Goal: Book appointment/travel/reservation

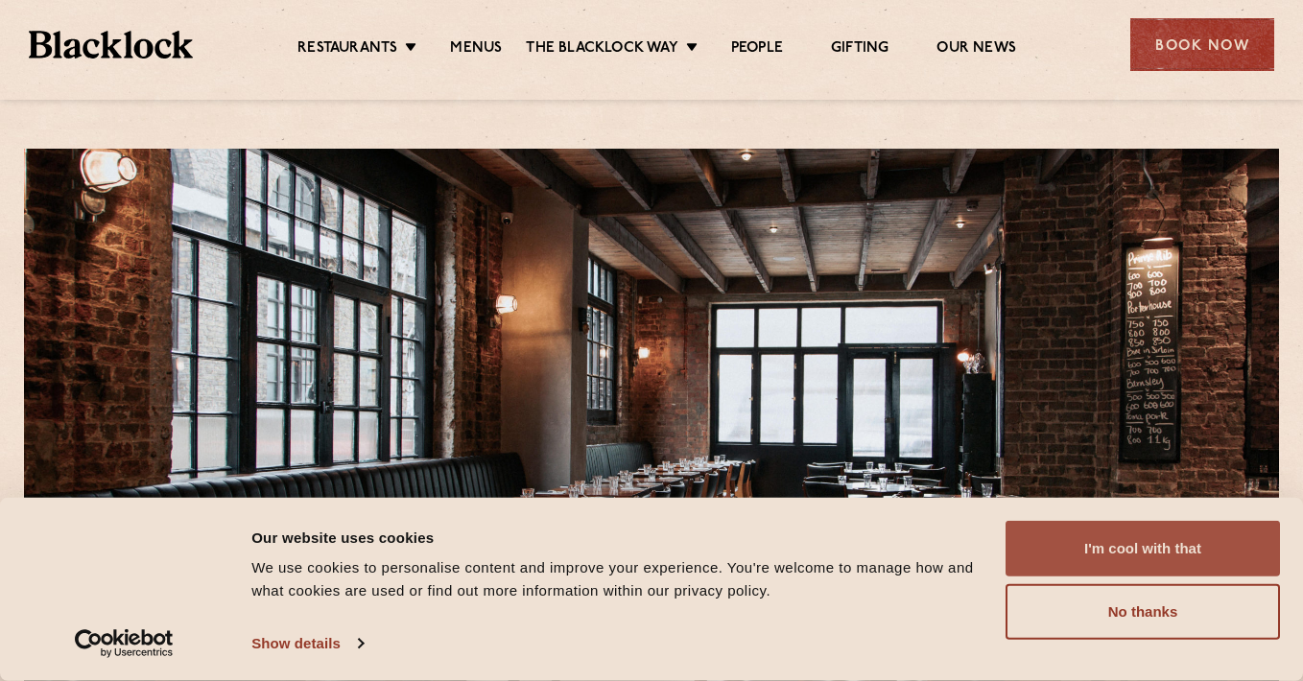
click at [1188, 552] on button "I'm cool with that" at bounding box center [1143, 549] width 274 height 56
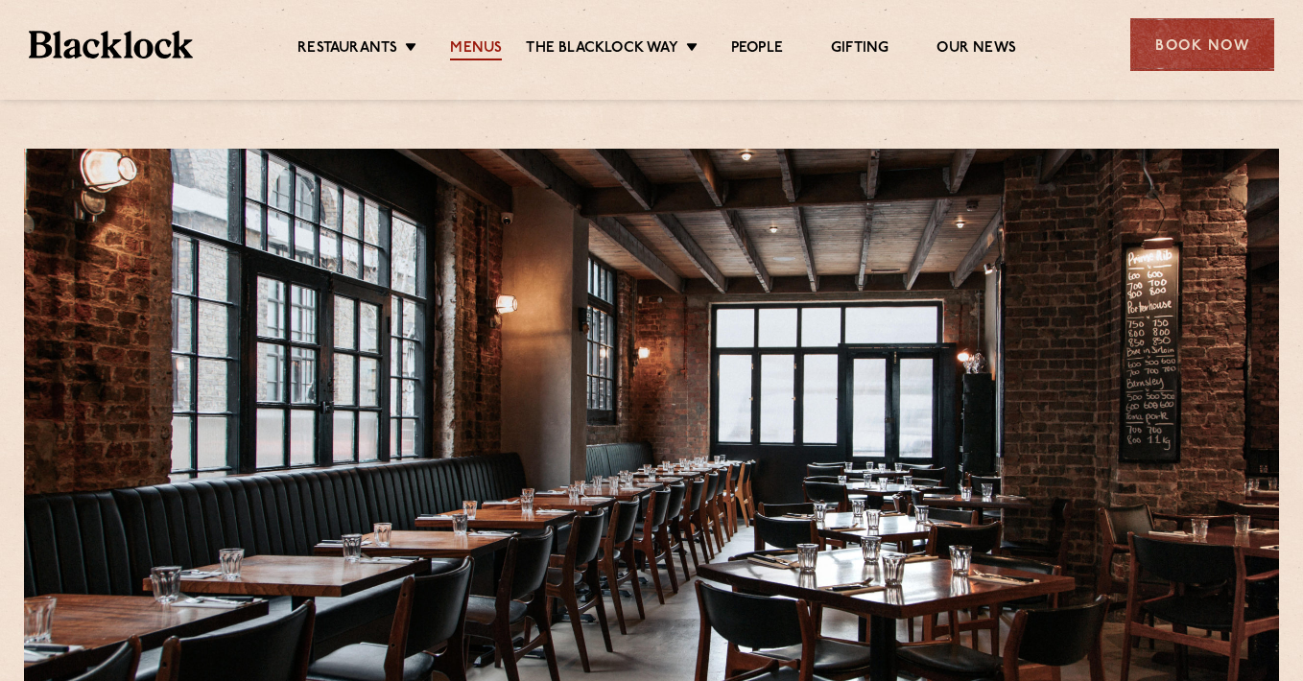
click at [481, 47] on link "Menus" at bounding box center [476, 49] width 52 height 21
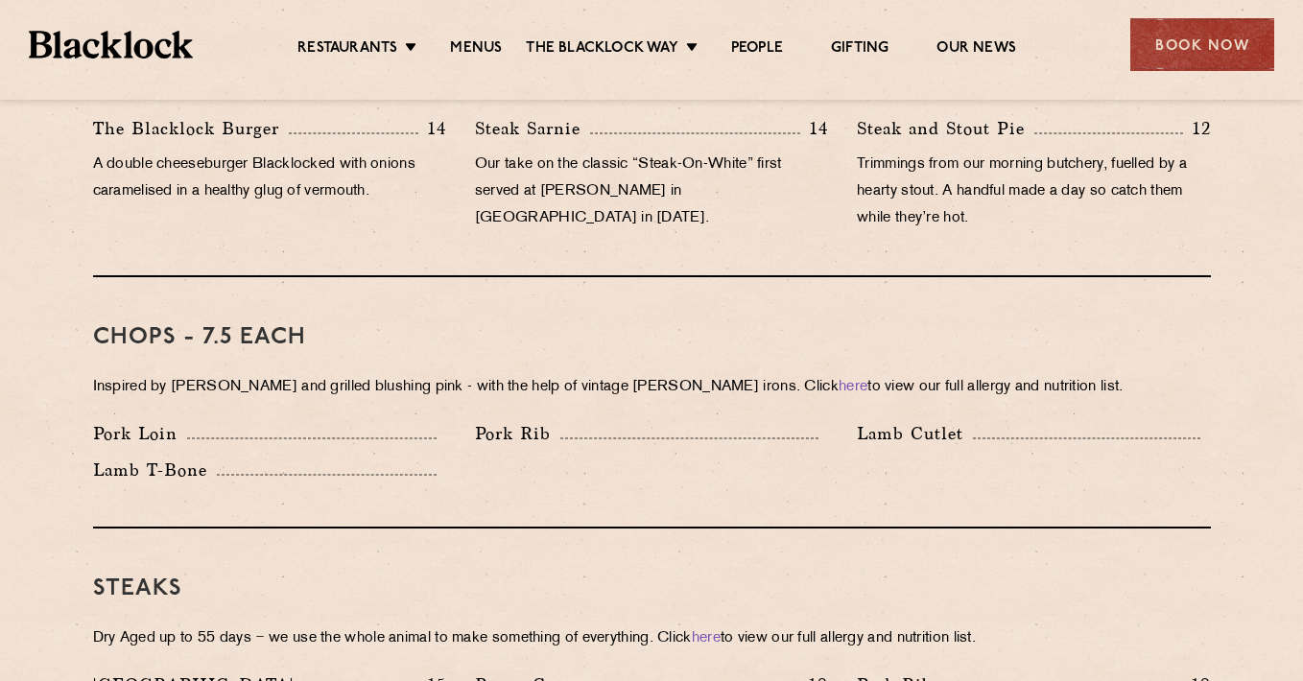
scroll to position [1189, 0]
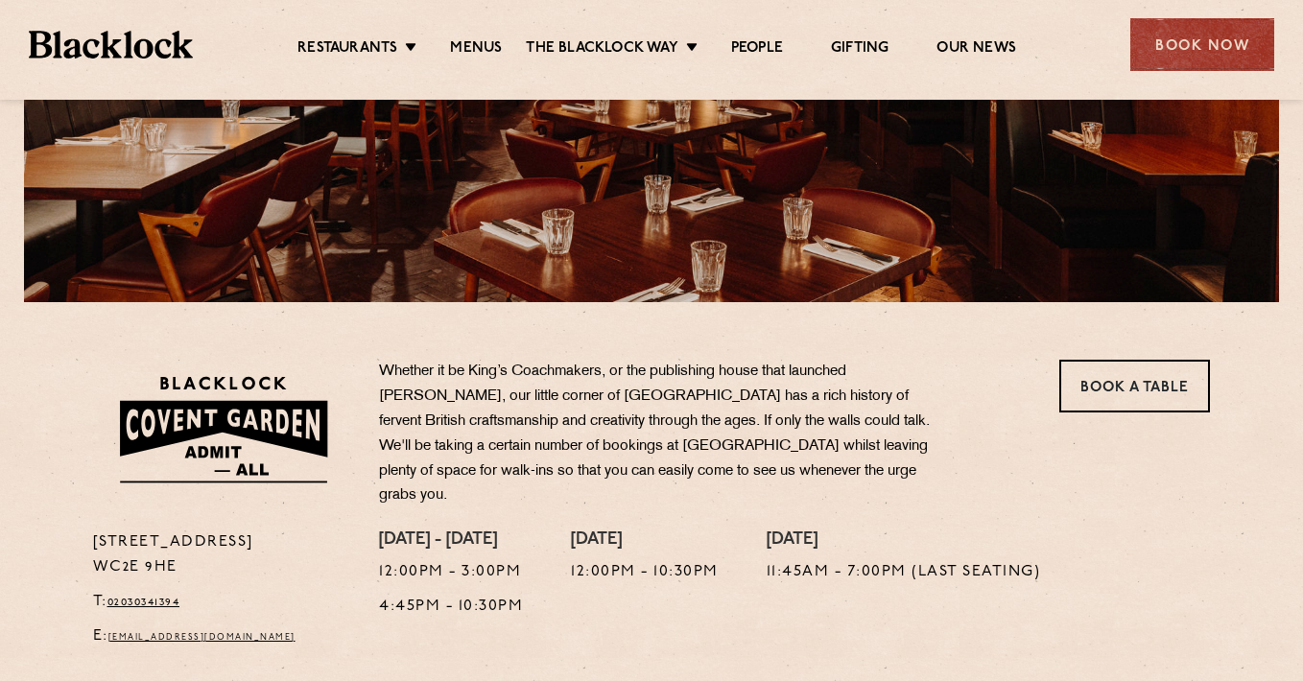
scroll to position [385, 0]
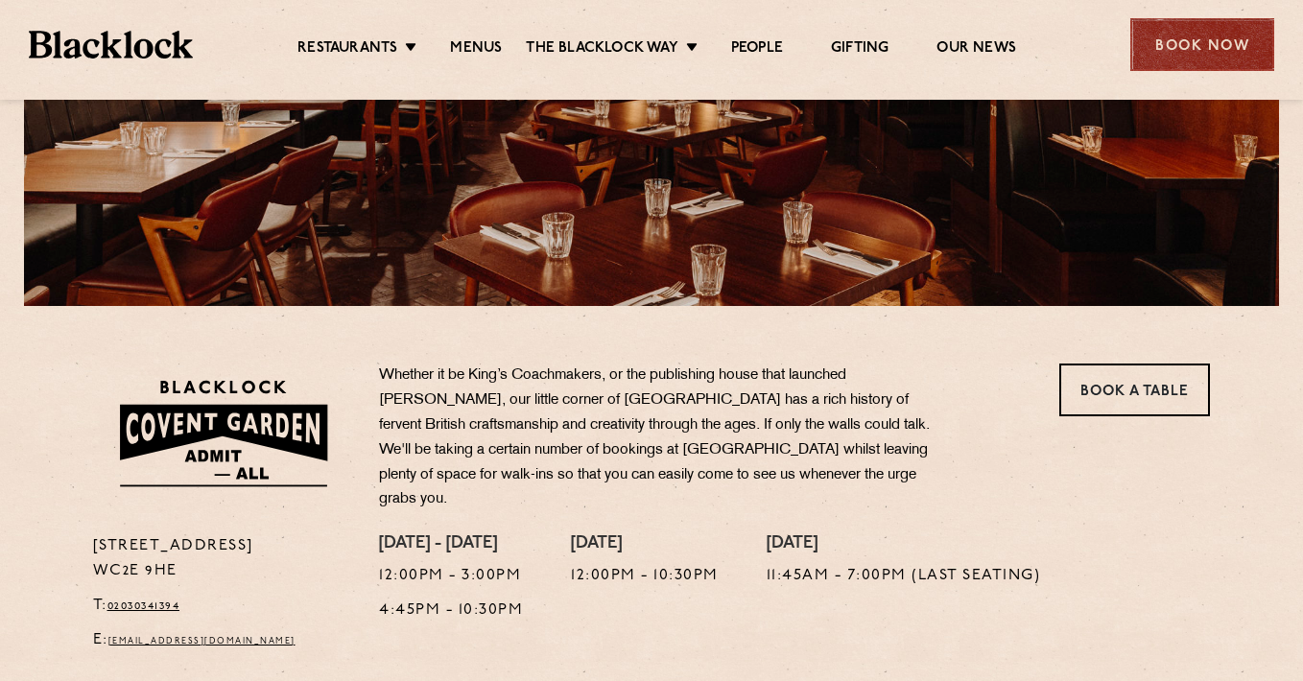
click at [1209, 47] on div "Book Now" at bounding box center [1203, 44] width 144 height 53
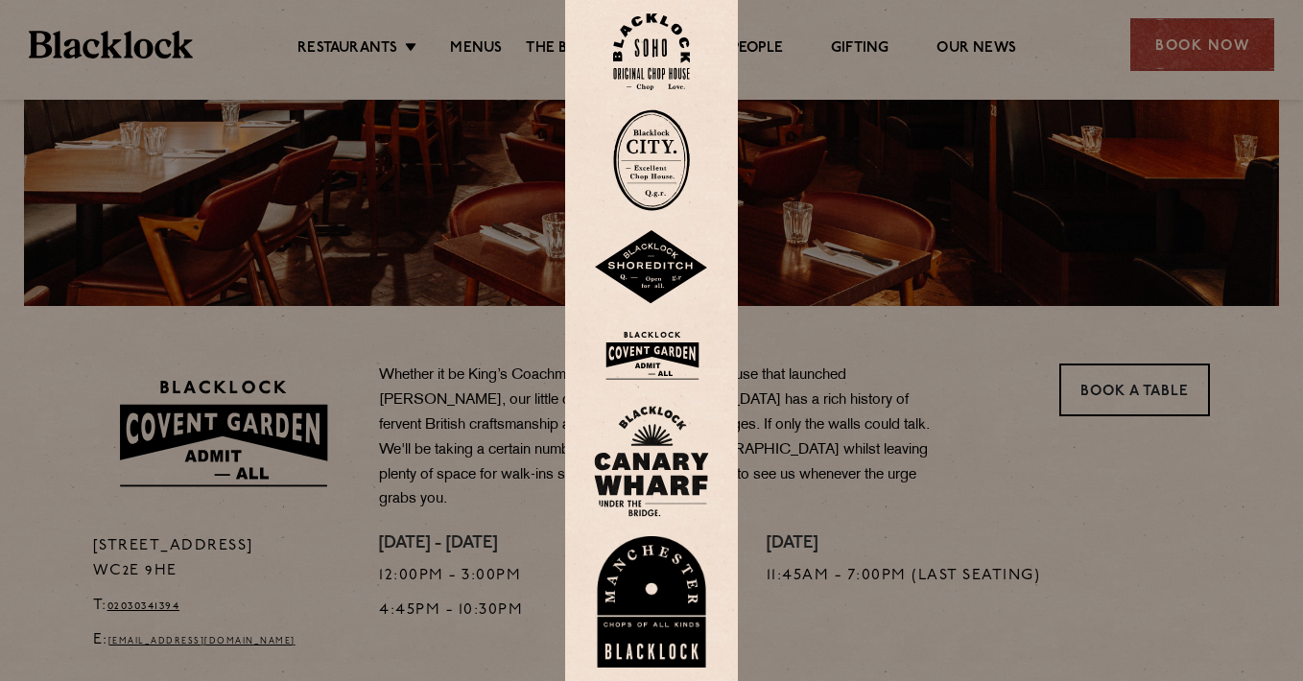
click at [655, 346] on img at bounding box center [651, 355] width 115 height 62
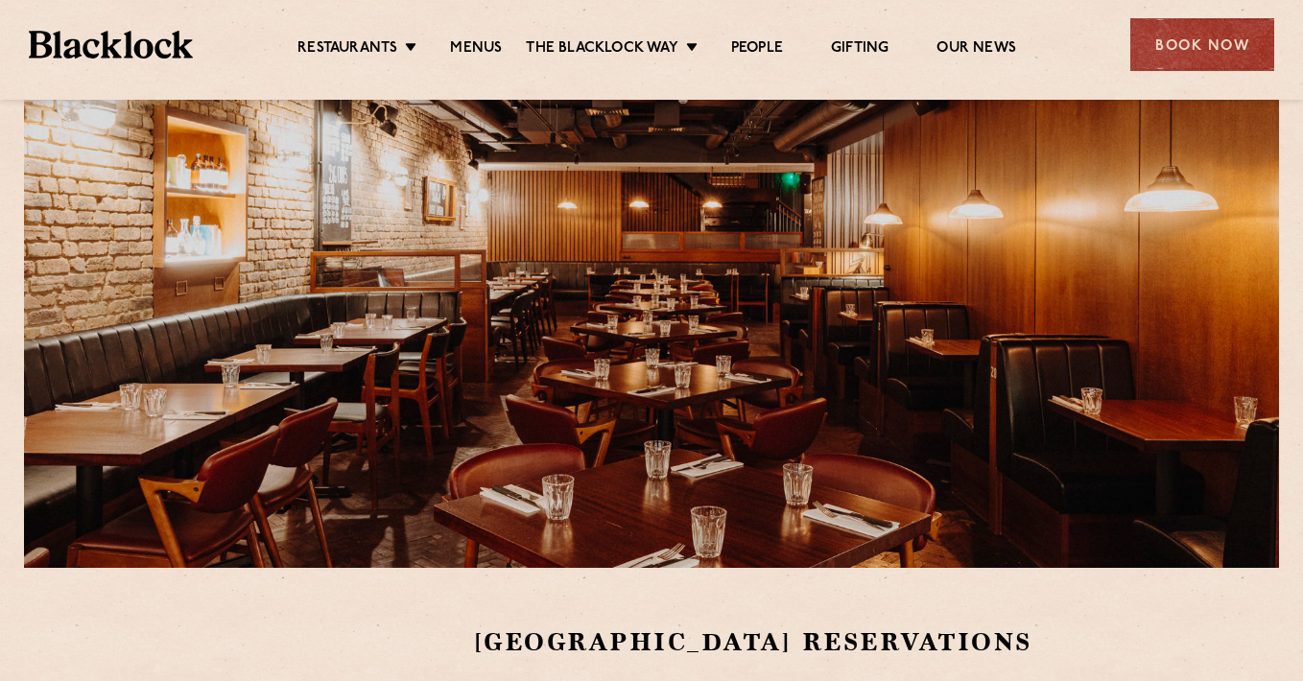
scroll to position [110, 0]
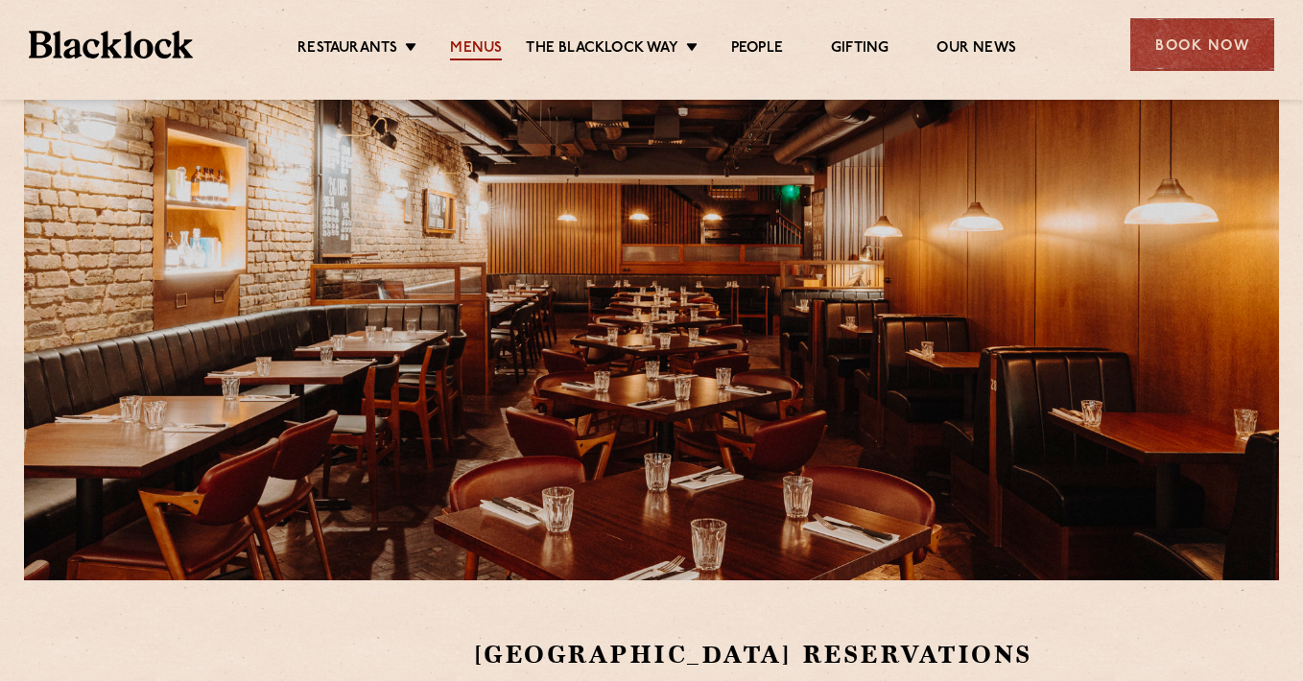
click at [468, 50] on link "Menus" at bounding box center [476, 49] width 52 height 21
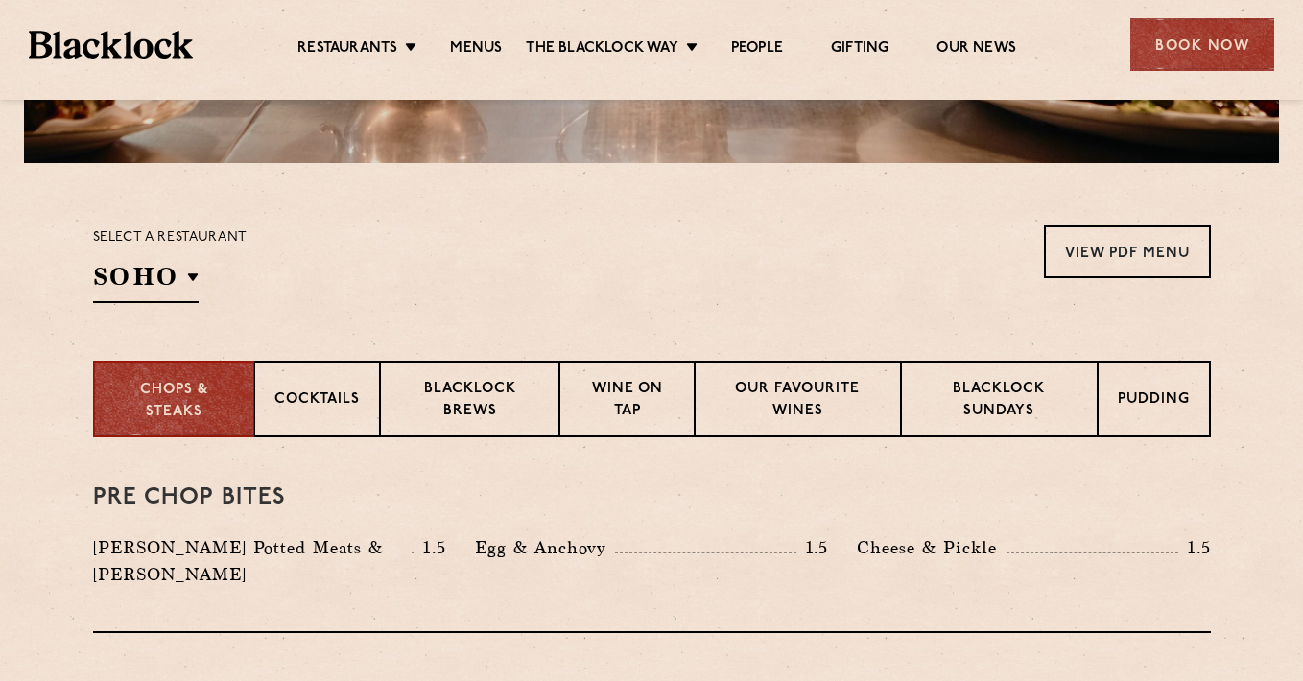
scroll to position [531, 0]
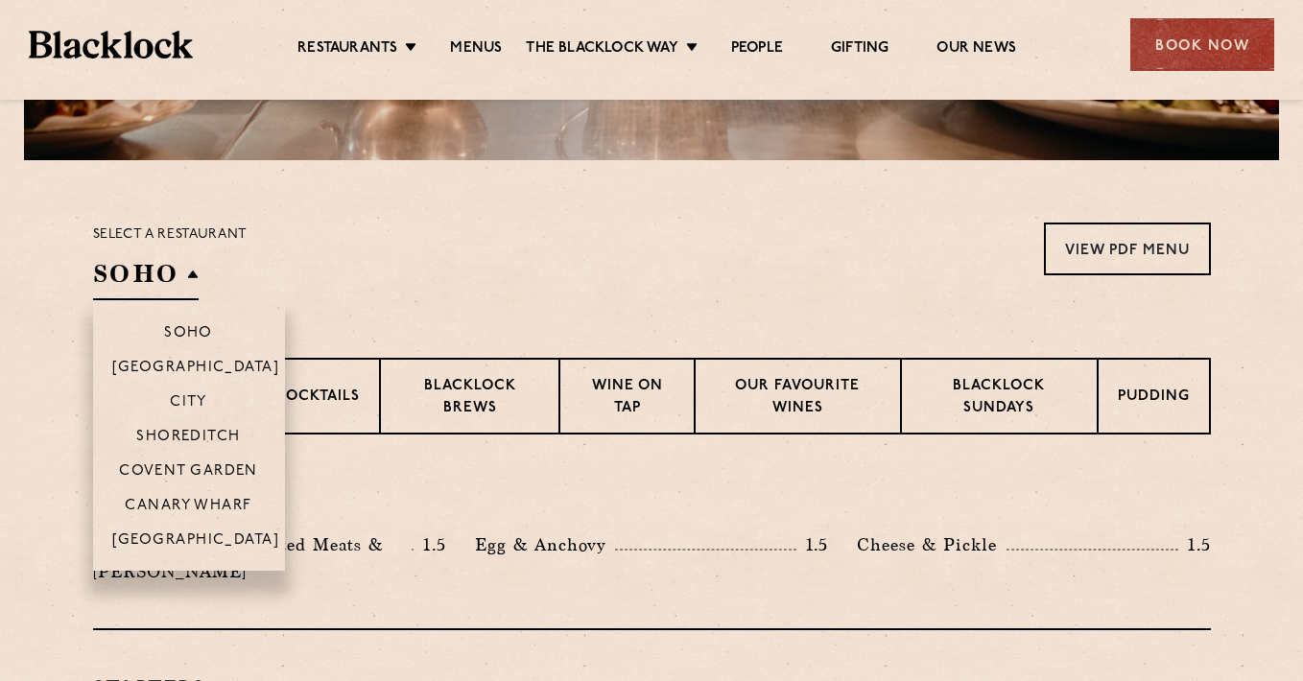
click at [186, 269] on h2 "SOHO" at bounding box center [146, 278] width 106 height 43
click at [183, 469] on p "Covent Garden" at bounding box center [188, 473] width 139 height 19
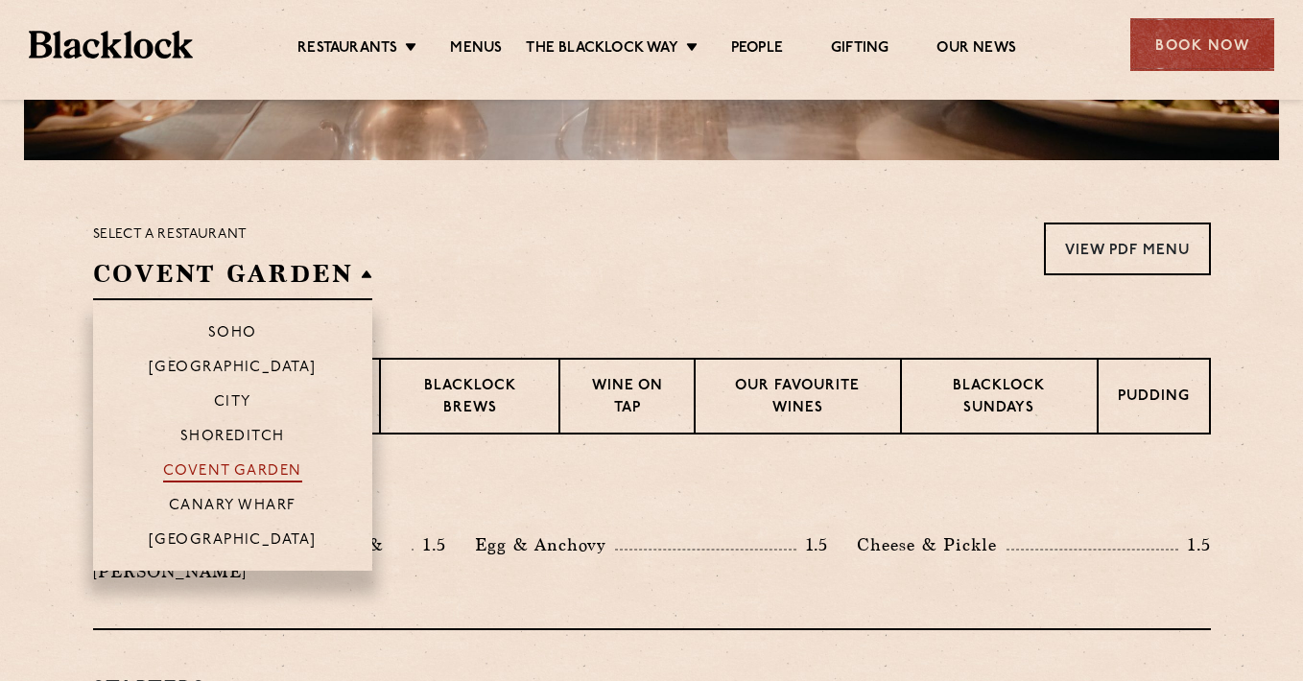
click at [193, 468] on p "Covent Garden" at bounding box center [232, 473] width 139 height 19
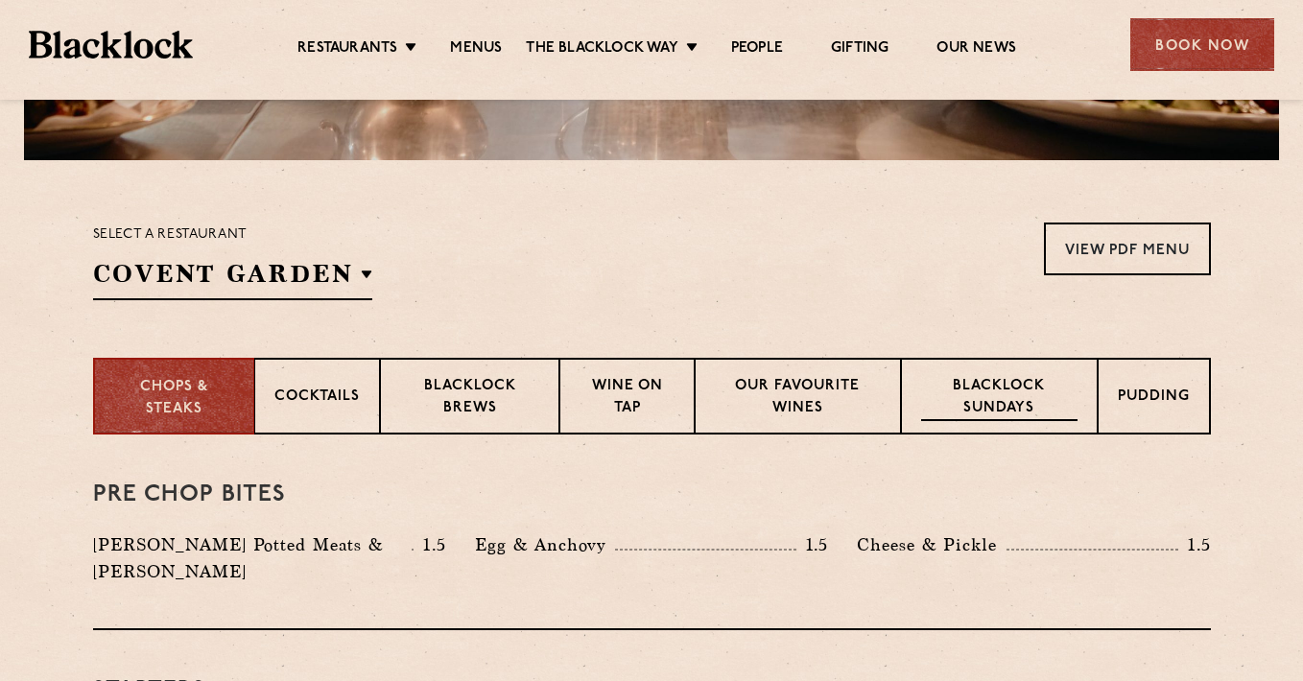
click at [1016, 397] on p "Blacklock Sundays" at bounding box center [998, 398] width 155 height 45
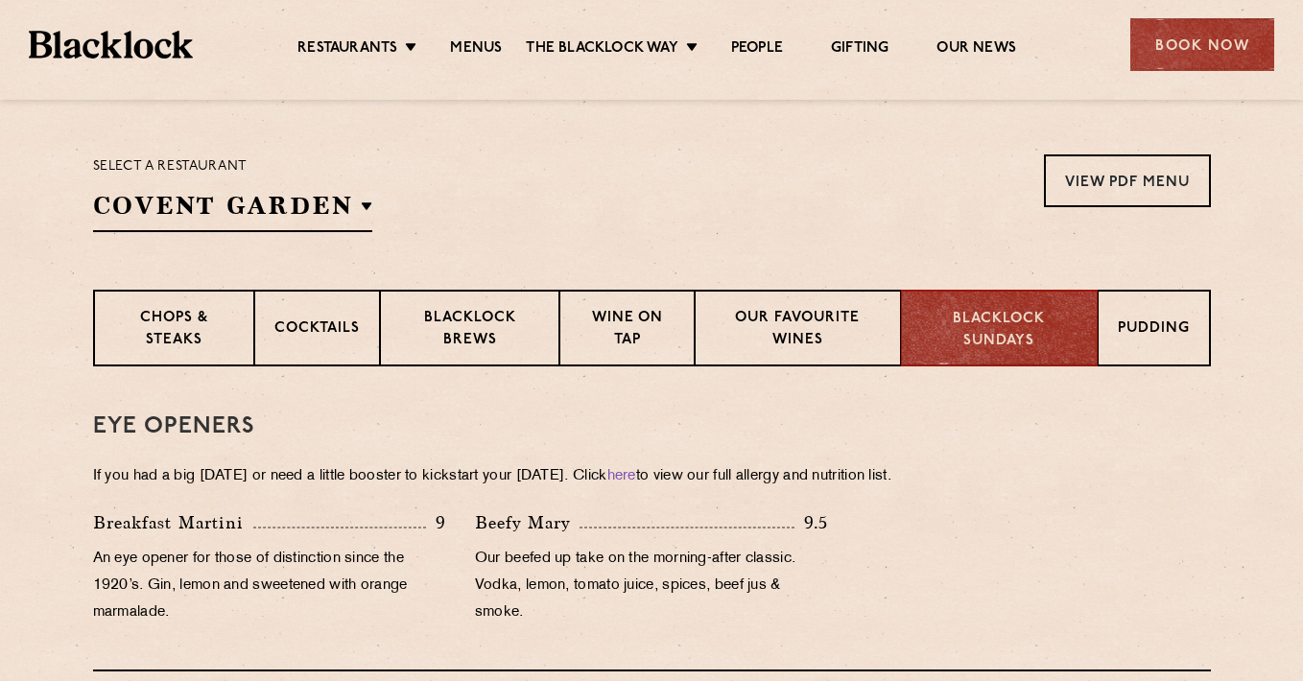
scroll to position [594, 0]
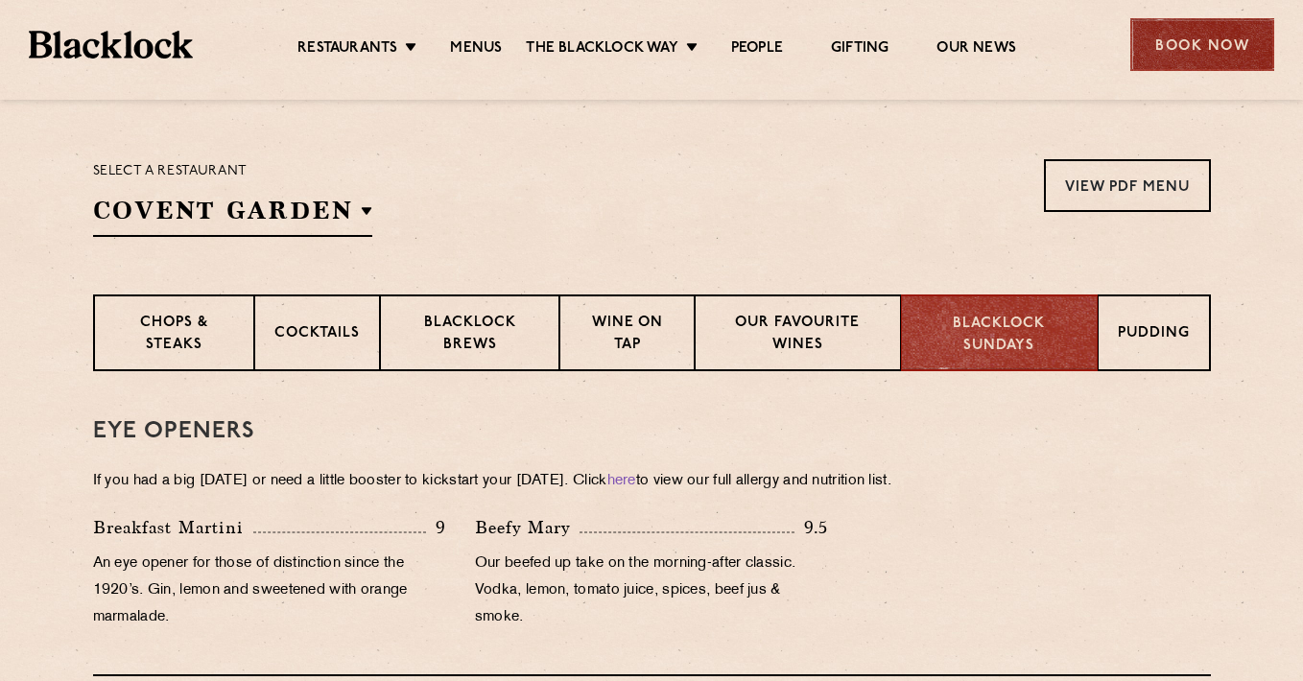
click at [1192, 39] on div "Book Now" at bounding box center [1203, 44] width 144 height 53
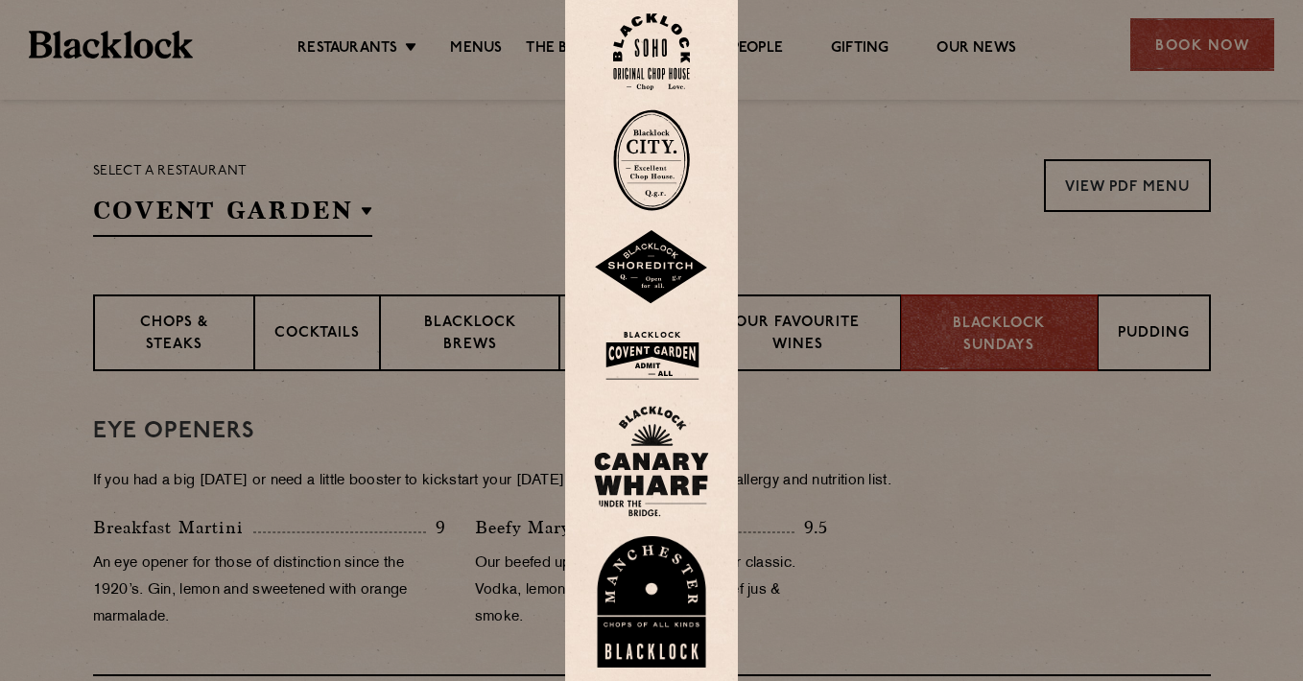
click at [656, 350] on img at bounding box center [651, 355] width 115 height 62
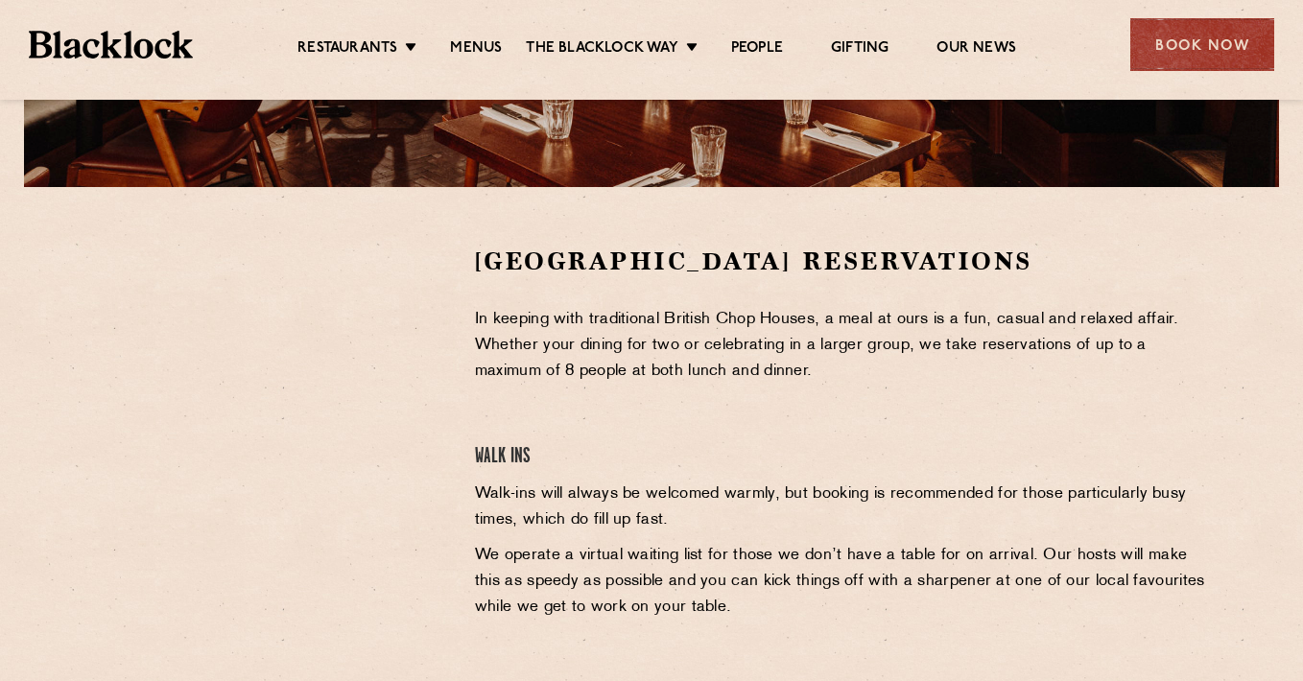
scroll to position [505, 0]
